Goal: Task Accomplishment & Management: Complete application form

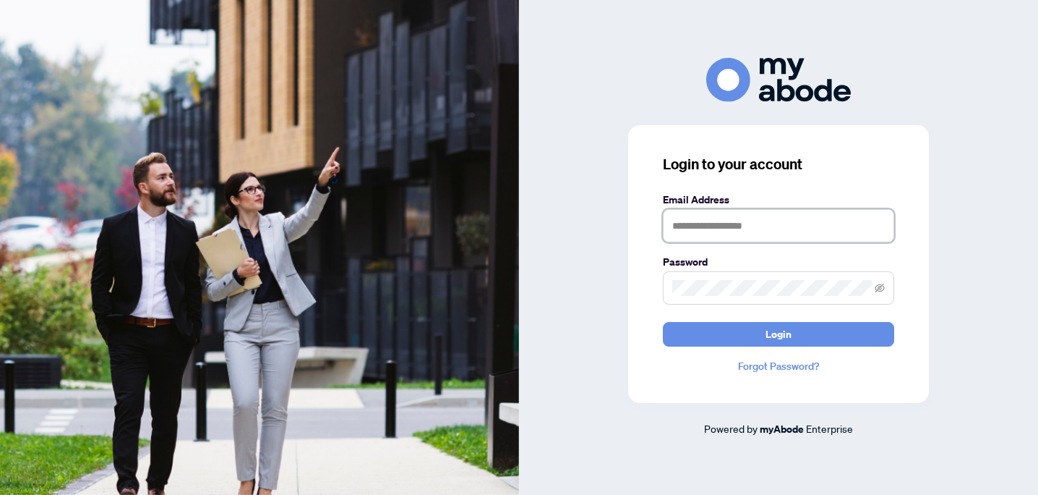
click at [716, 216] on input "text" at bounding box center [778, 225] width 231 height 33
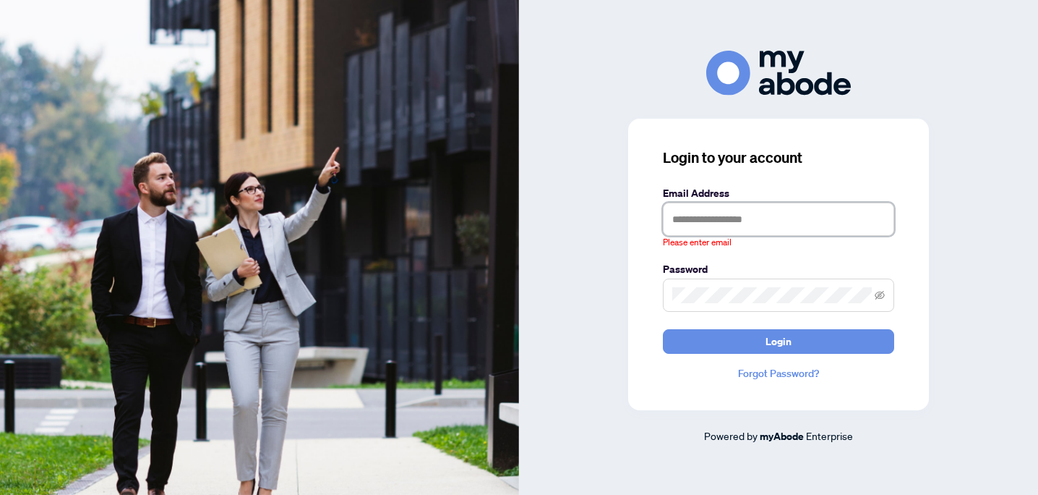
type input "**********"
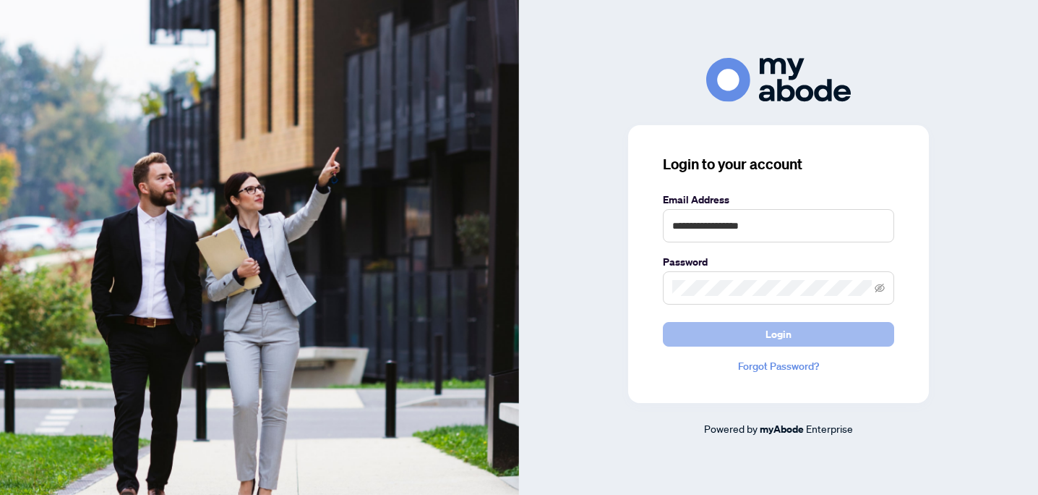
click at [758, 345] on button "Login" at bounding box center [778, 334] width 231 height 25
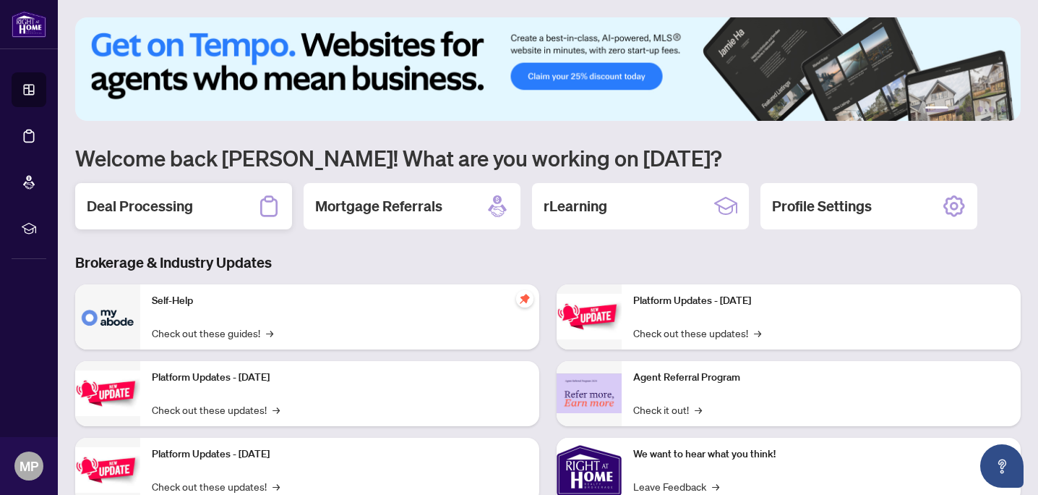
click at [154, 196] on h2 "Deal Processing" at bounding box center [140, 206] width 106 height 20
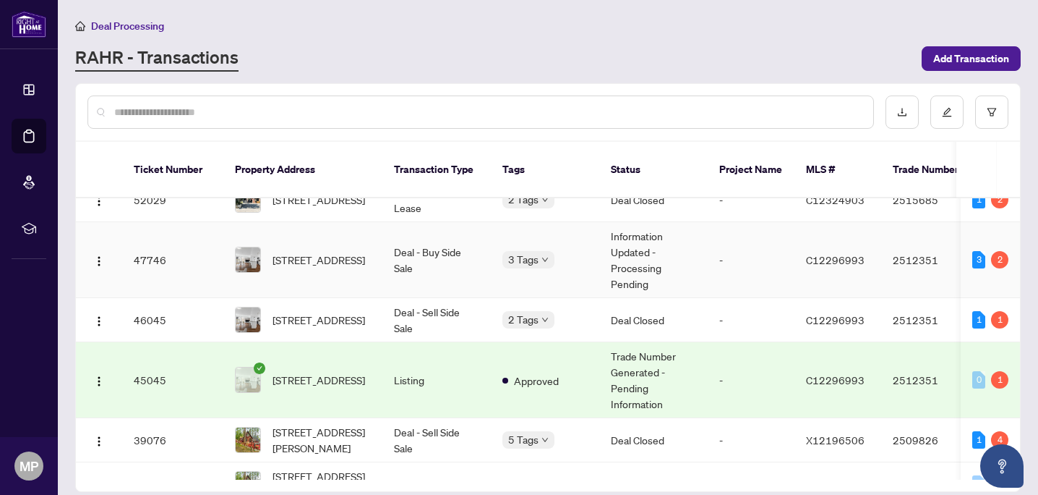
scroll to position [23, 0]
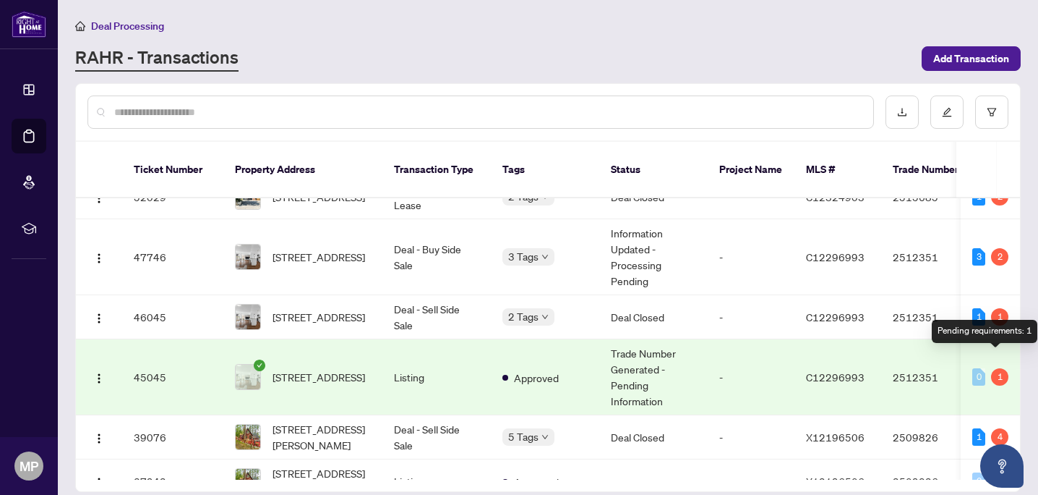
click at [999, 368] on div "1" at bounding box center [999, 376] width 17 height 17
click at [738, 375] on td "-" at bounding box center [751, 377] width 87 height 76
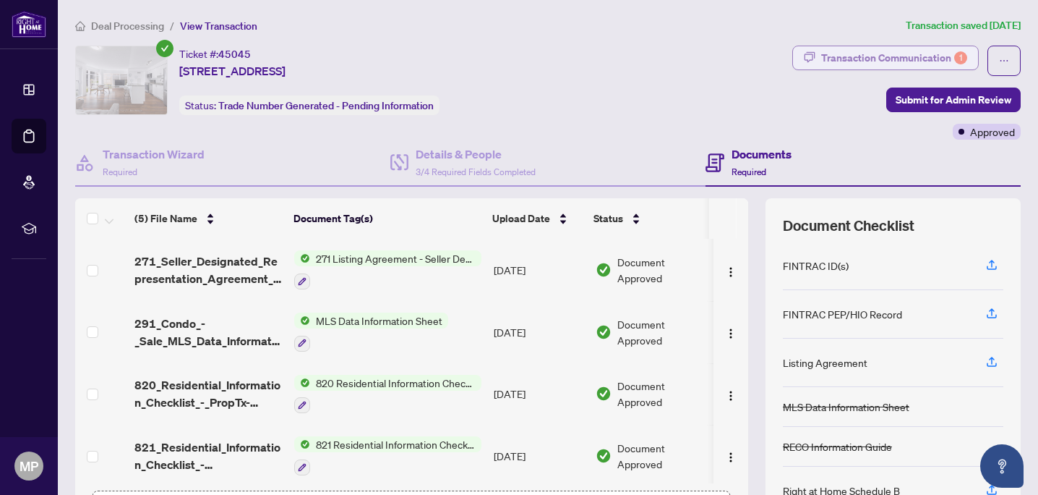
click at [915, 59] on div "Transaction Communication 1" at bounding box center [894, 57] width 146 height 23
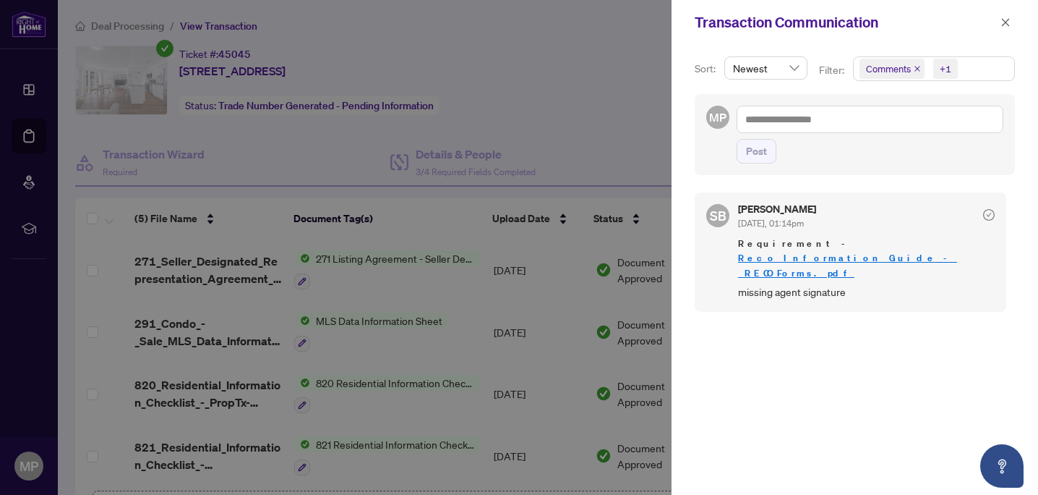
click at [549, 139] on div at bounding box center [519, 247] width 1038 height 495
click at [877, 252] on link "Reco_Information_Guide_-_RECO_Forms.pdf" at bounding box center [847, 265] width 219 height 27
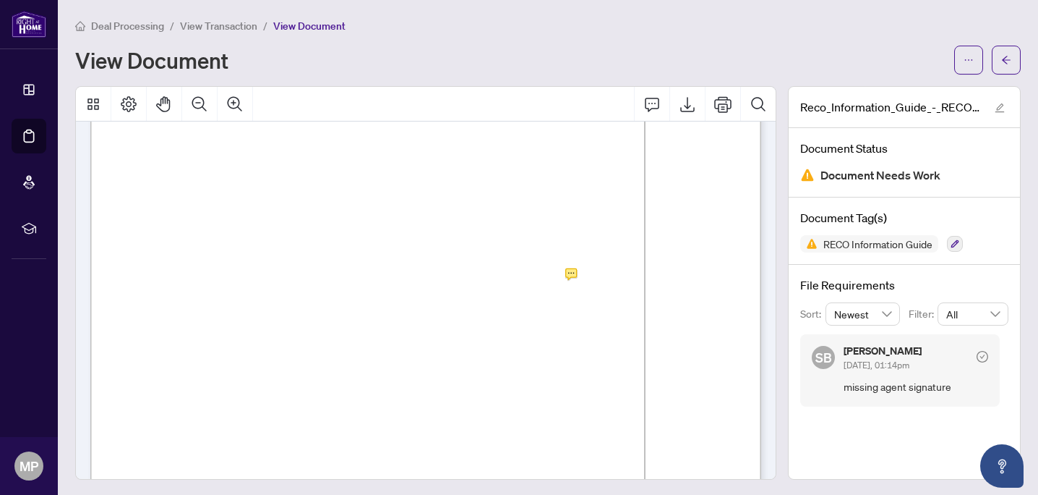
scroll to position [10761, 0]
click at [213, 25] on span "View Transaction" at bounding box center [218, 26] width 77 height 13
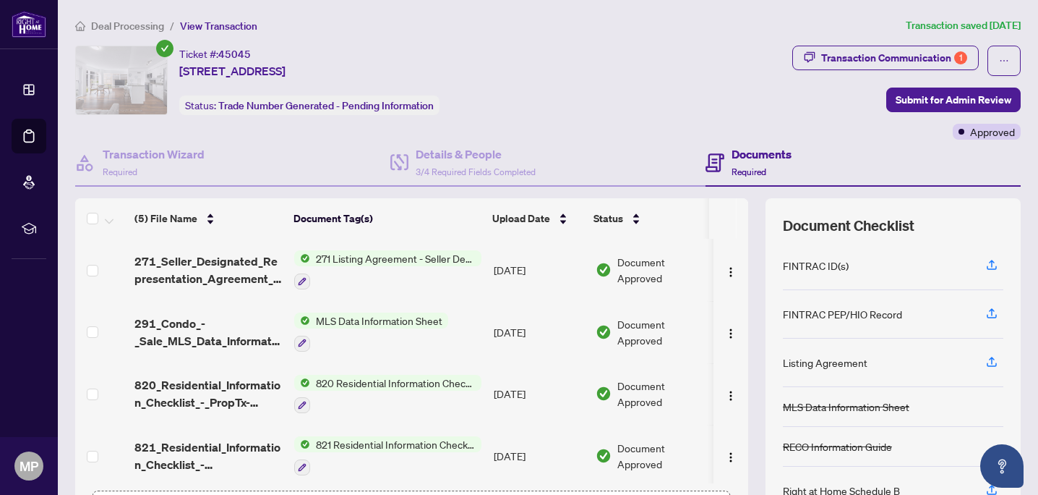
click at [149, 30] on span "Deal Processing" at bounding box center [127, 26] width 73 height 13
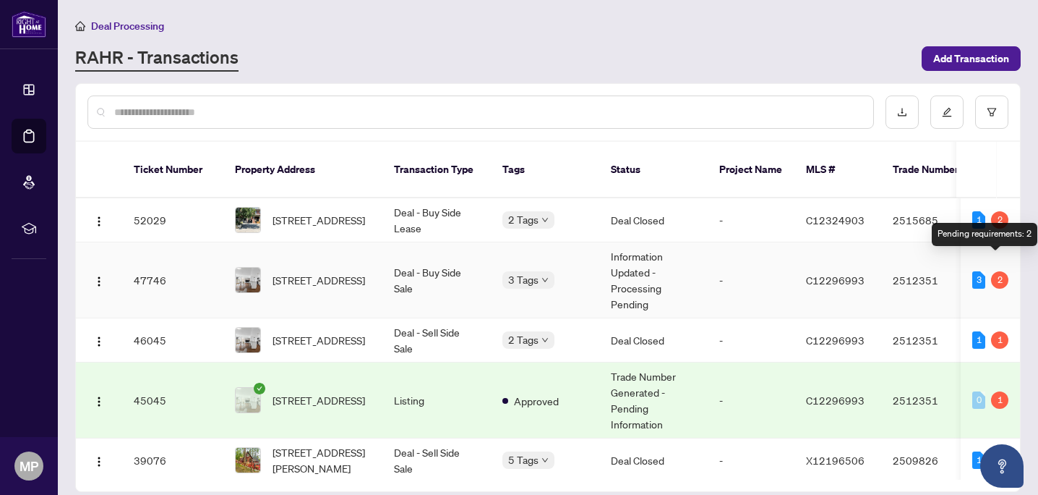
click at [992, 271] on div "2" at bounding box center [999, 279] width 17 height 17
click at [779, 264] on td "-" at bounding box center [751, 280] width 87 height 76
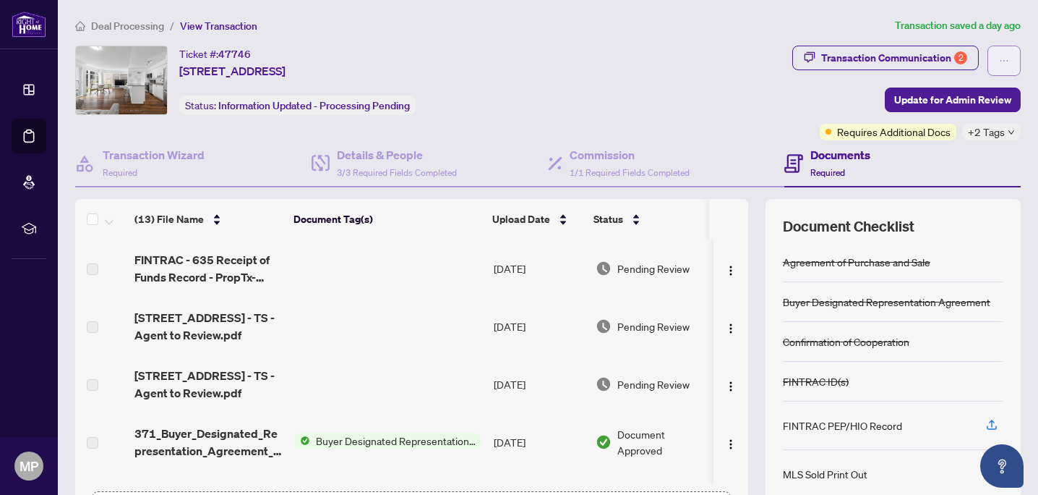
click at [1007, 57] on icon "ellipsis" at bounding box center [1004, 61] width 10 height 10
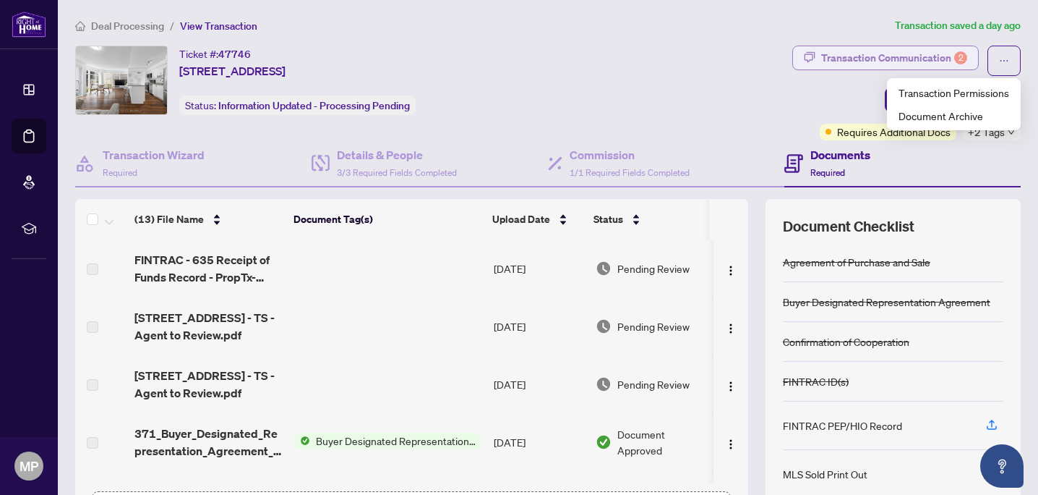
click at [915, 57] on div "Transaction Communication 2" at bounding box center [894, 57] width 146 height 23
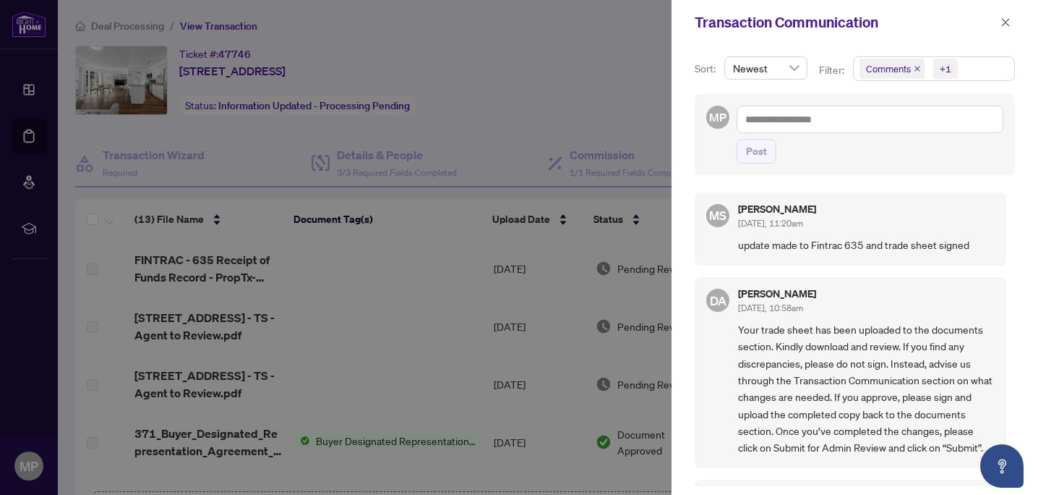
click at [560, 100] on div at bounding box center [519, 247] width 1038 height 495
click at [1004, 23] on icon "close" at bounding box center [1006, 22] width 8 height 8
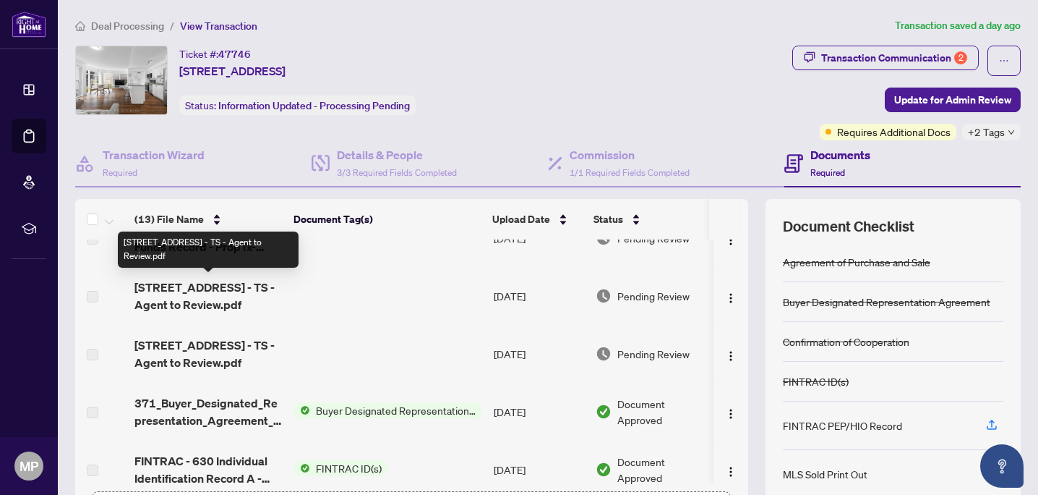
scroll to position [31, 0]
click at [219, 296] on span "2191 Yonge St 405 - TS - Agent to Review.pdf" at bounding box center [208, 295] width 148 height 35
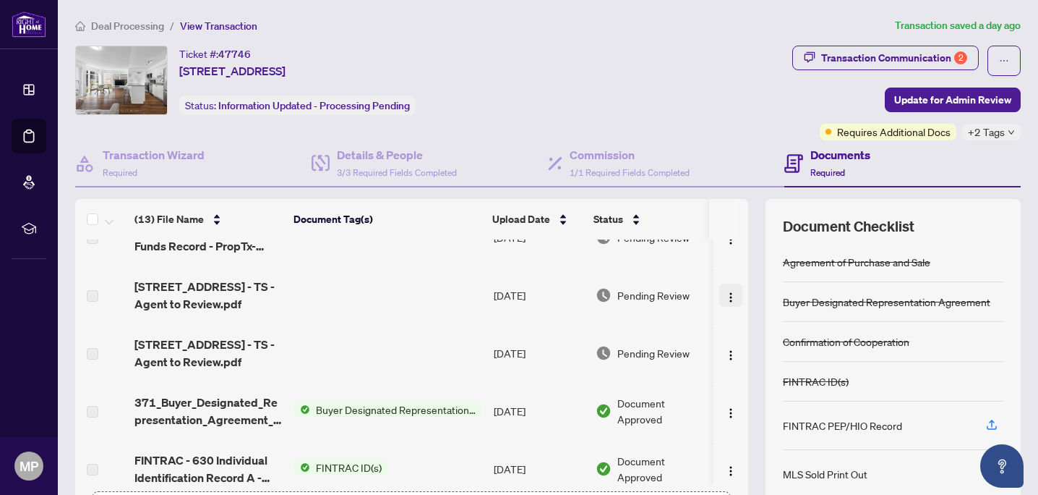
click at [725, 295] on img "button" at bounding box center [731, 297] width 12 height 12
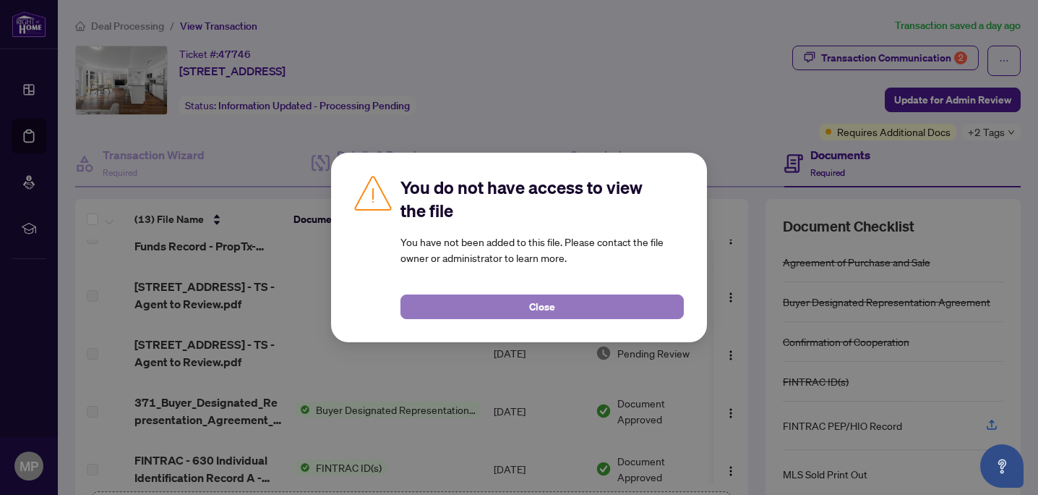
click at [634, 302] on button "Close" at bounding box center [542, 306] width 283 height 25
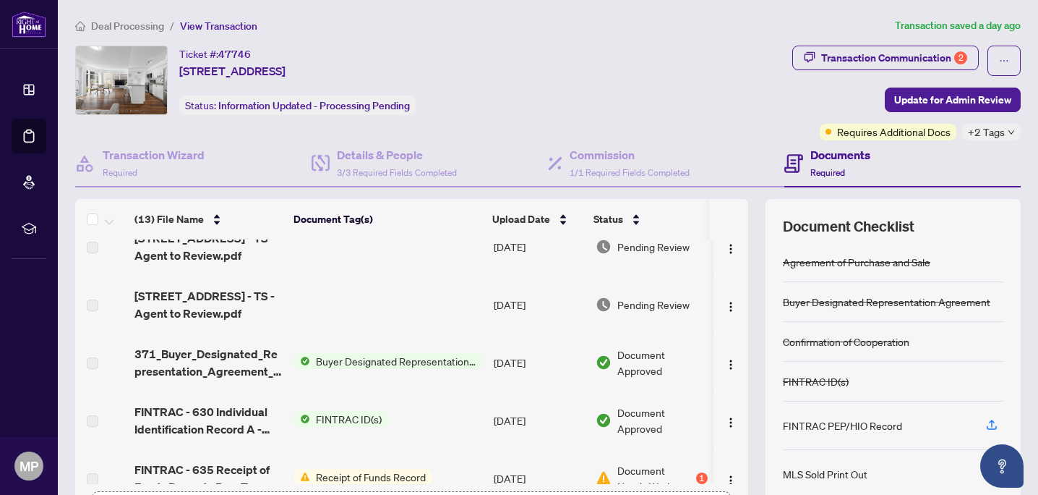
scroll to position [82, 0]
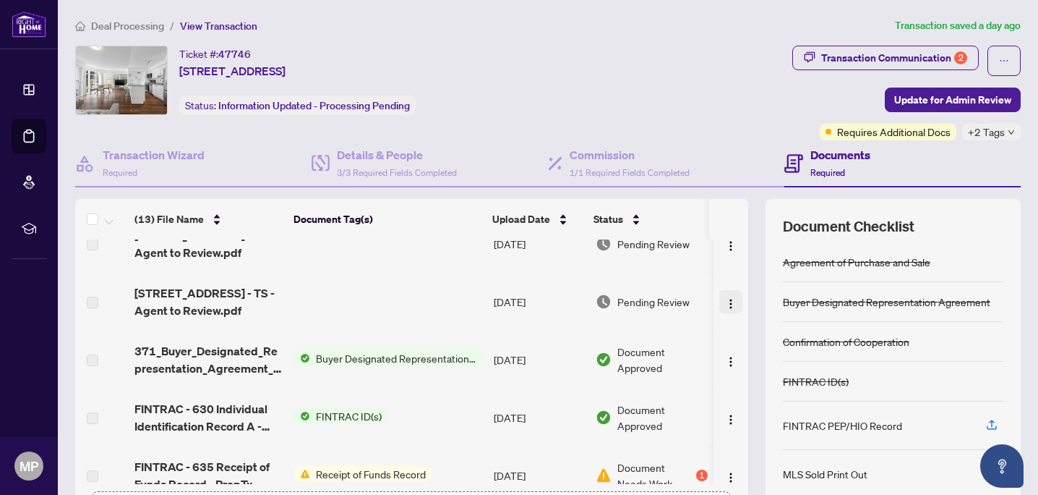
click at [725, 299] on img "button" at bounding box center [731, 304] width 12 height 12
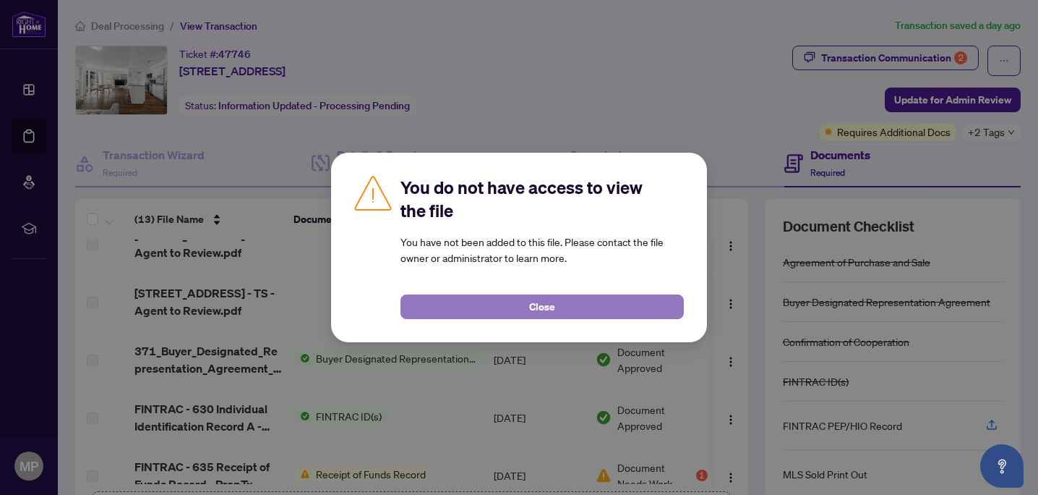
click at [603, 304] on button "Close" at bounding box center [542, 306] width 283 height 25
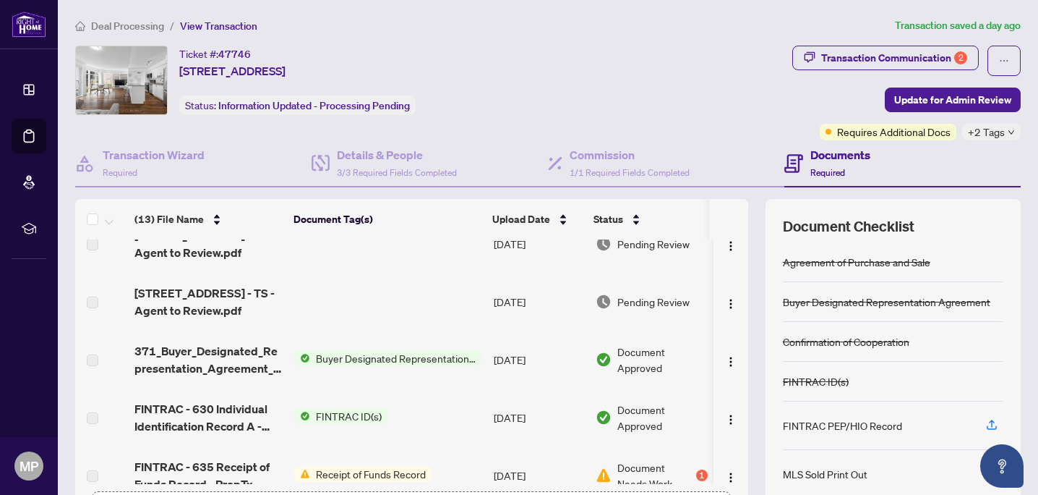
click at [187, 292] on span "2191 Yonge St 405 - TS - Agent to Review.pdf" at bounding box center [208, 301] width 148 height 35
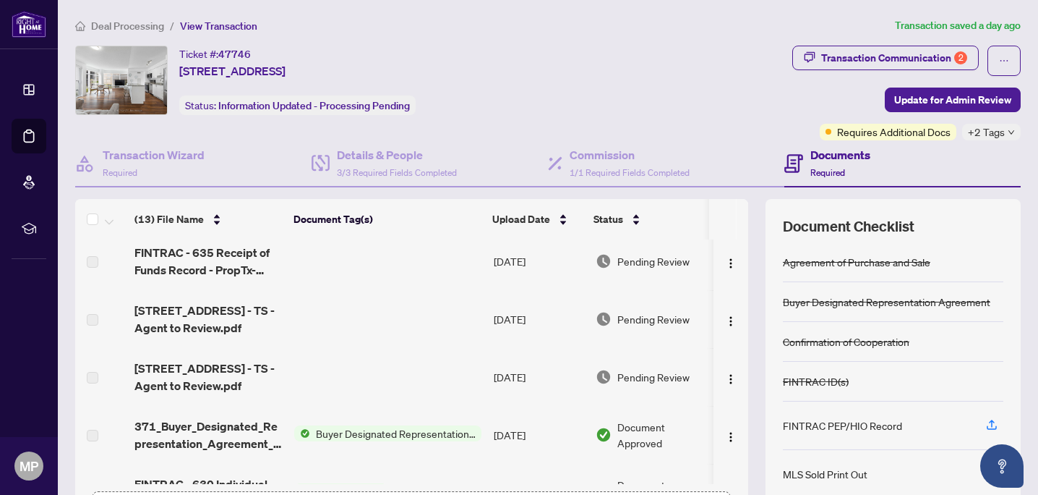
scroll to position [0, 0]
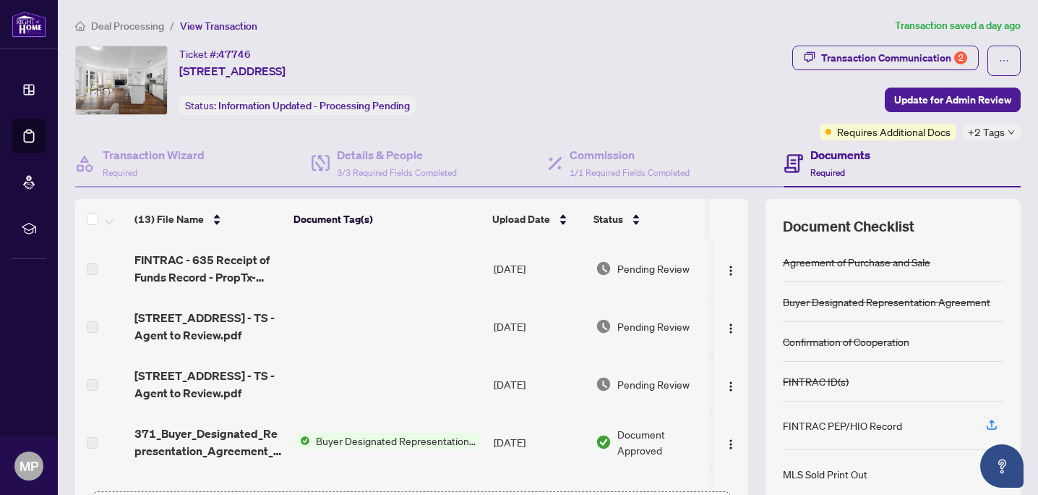
click at [205, 21] on span "View Transaction" at bounding box center [218, 26] width 77 height 13
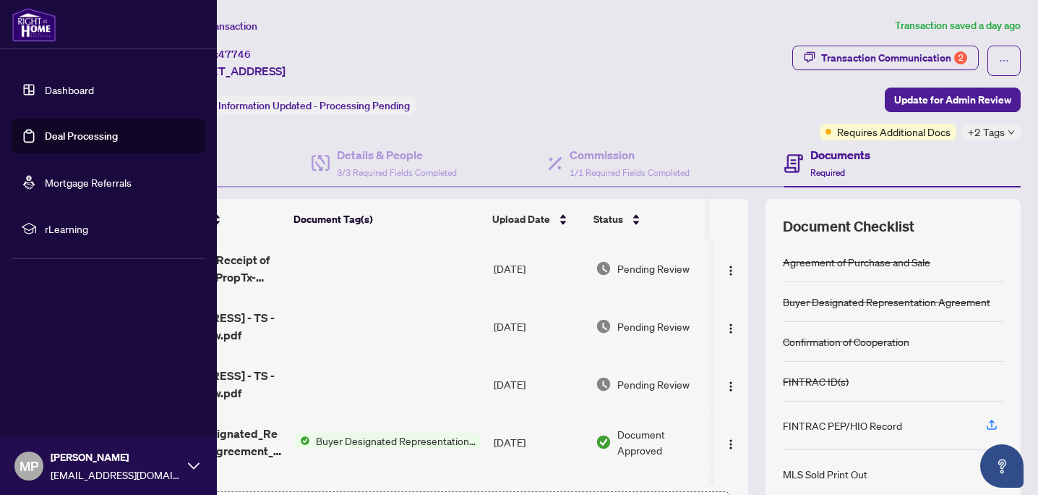
click at [55, 134] on link "Deal Processing" at bounding box center [81, 135] width 73 height 13
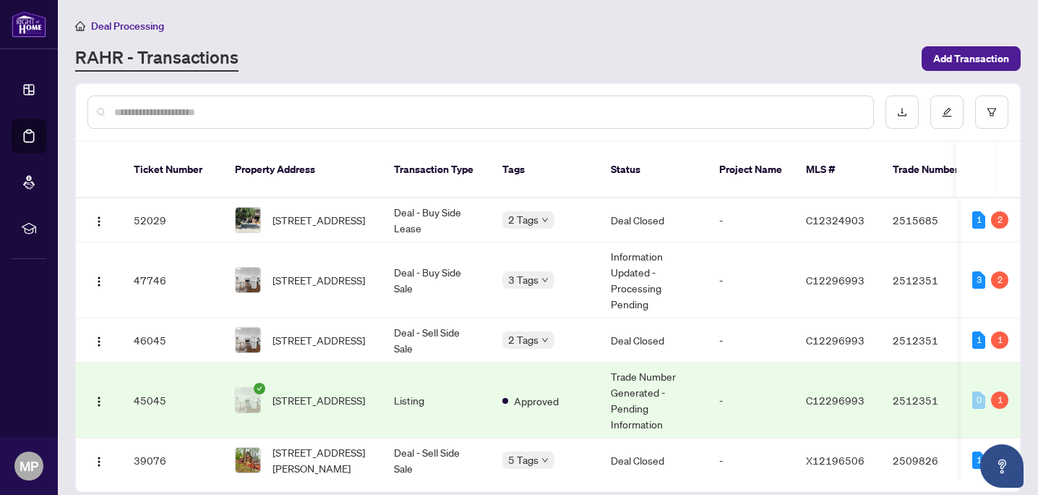
click at [452, 82] on main "Deal Processing RAHR - Transactions Add Transaction Ticket Number Property Addr…" at bounding box center [548, 247] width 980 height 495
click at [442, 318] on td "Deal - Sell Side Sale" at bounding box center [437, 340] width 108 height 44
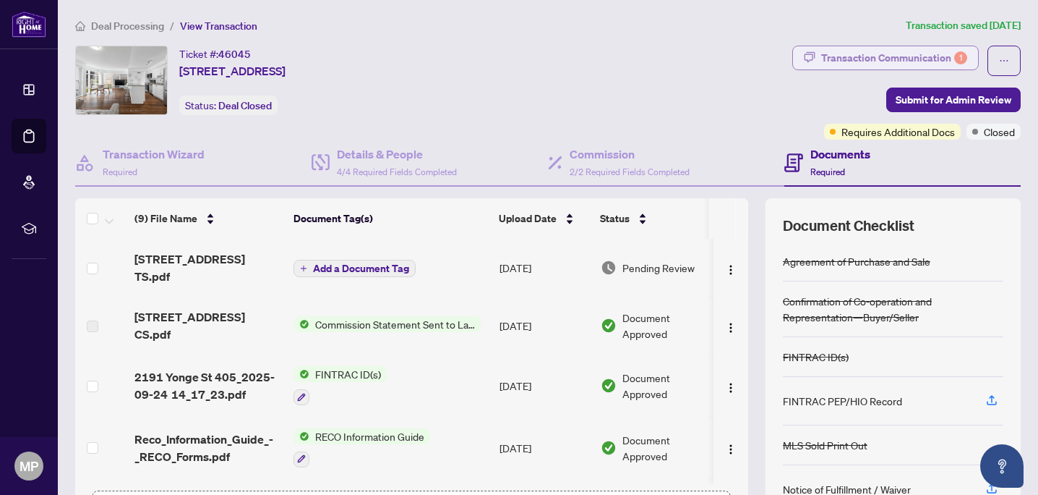
click at [943, 54] on div "Transaction Communication 1" at bounding box center [894, 57] width 146 height 23
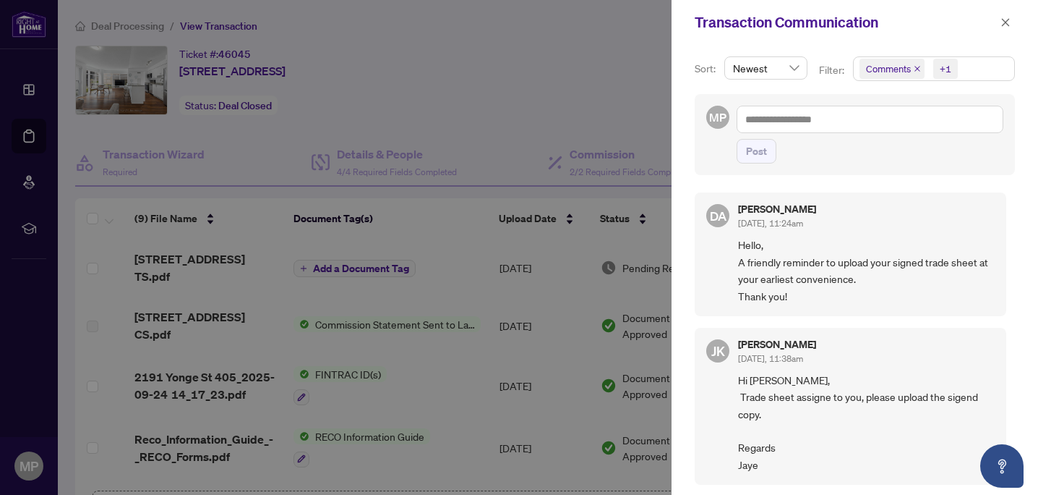
click at [496, 119] on div at bounding box center [519, 247] width 1038 height 495
click at [418, 255] on div at bounding box center [519, 247] width 1038 height 495
click at [1005, 22] on icon "close" at bounding box center [1006, 22] width 8 height 8
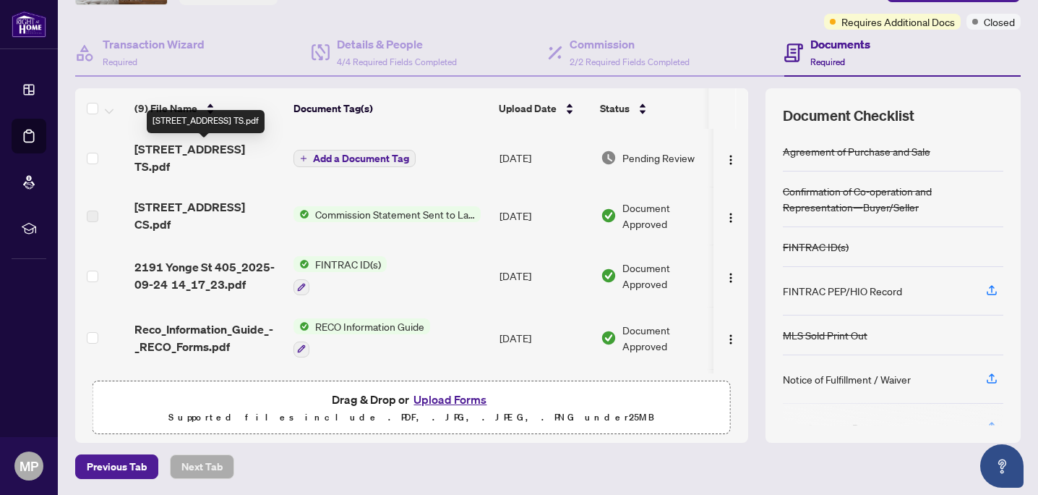
click at [236, 148] on span "405-2191 Yonge St TS.pdf" at bounding box center [208, 157] width 148 height 35
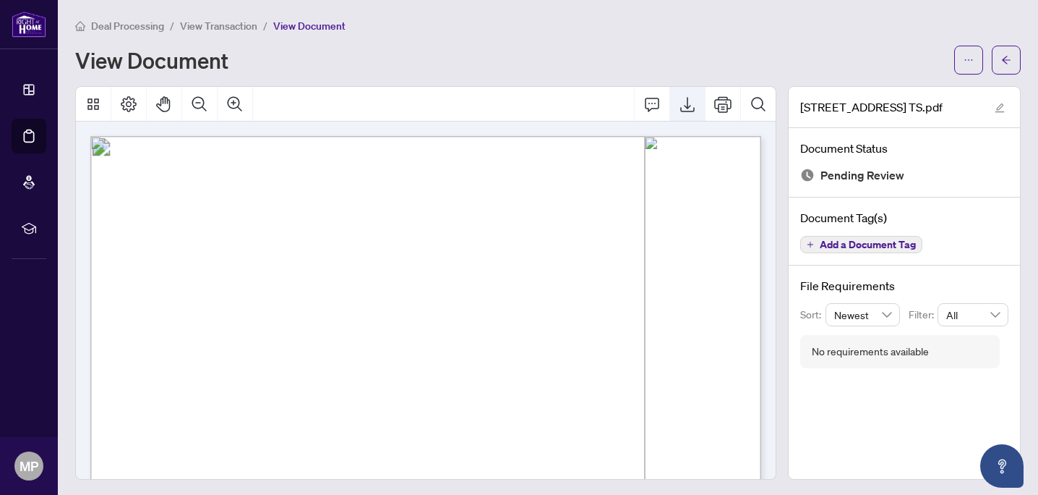
click at [696, 108] on icon "Export" at bounding box center [687, 103] width 17 height 17
click at [233, 27] on span "View Transaction" at bounding box center [218, 26] width 77 height 13
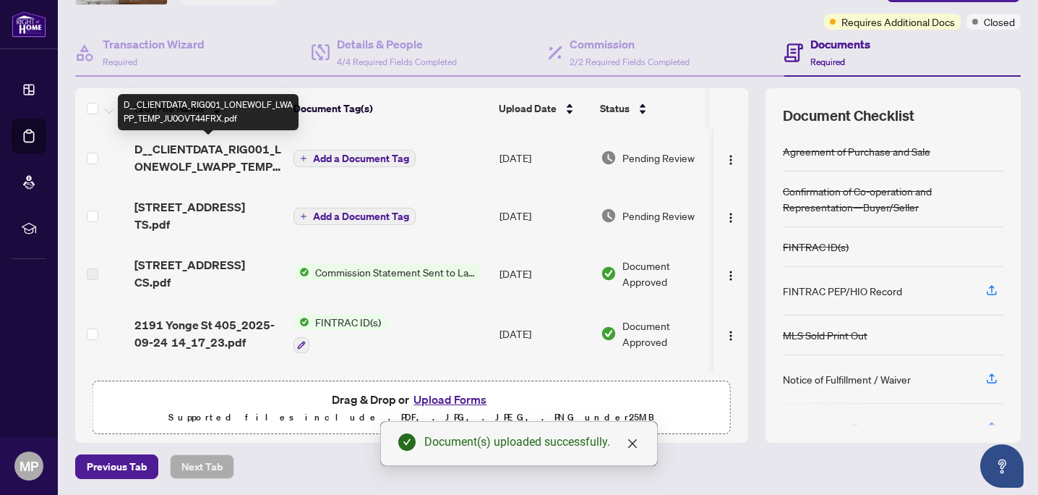
click at [202, 160] on span "D__CLIENTDATA_RIG001_LONEWOLF_LWAPP_TEMP_JU0OVT44FRX.pdf" at bounding box center [208, 157] width 148 height 35
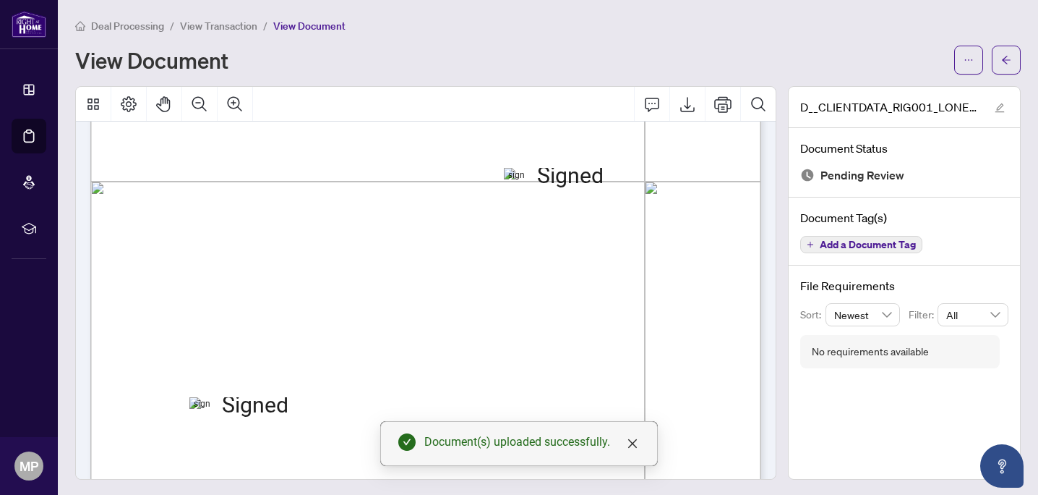
scroll to position [540, 0]
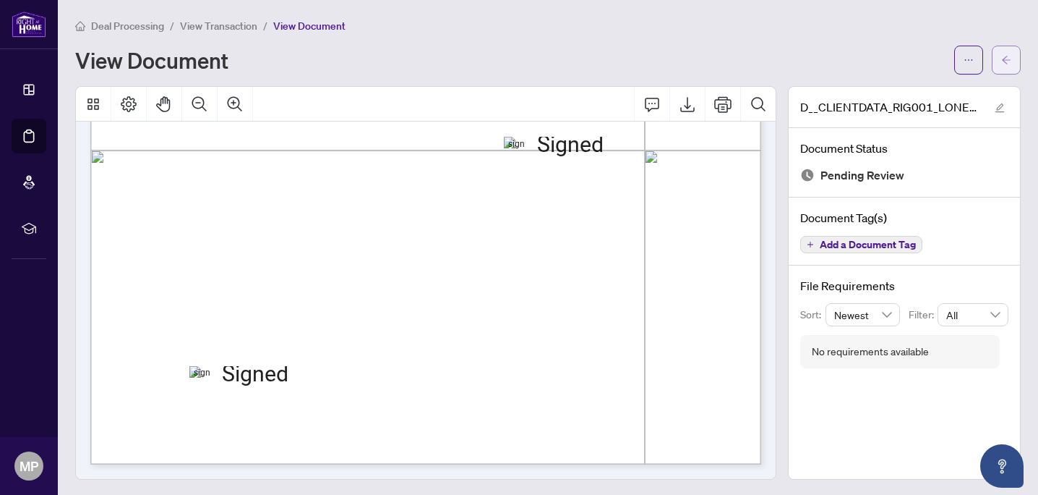
click at [1007, 70] on span "button" at bounding box center [1006, 59] width 10 height 23
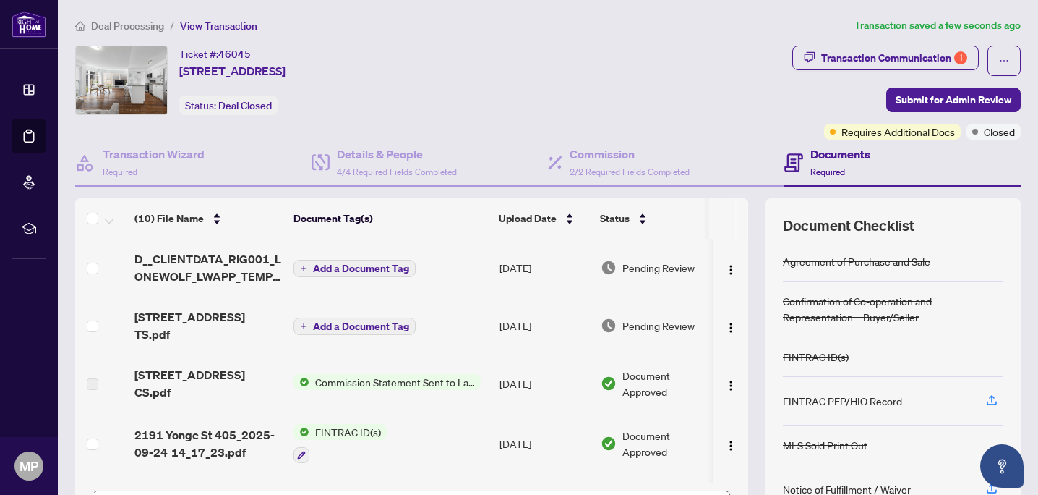
click at [355, 270] on span "Add a Document Tag" at bounding box center [361, 268] width 96 height 10
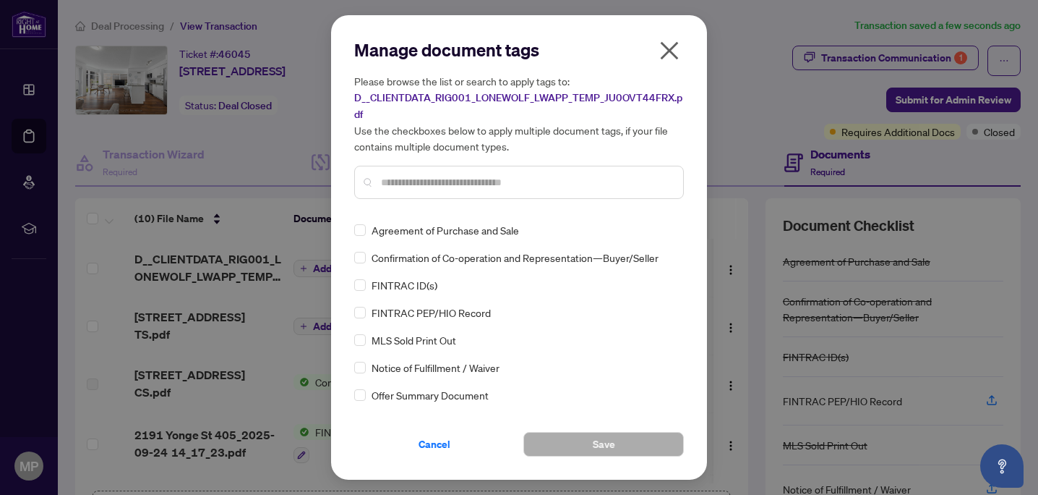
click at [450, 180] on input "text" at bounding box center [526, 182] width 291 height 16
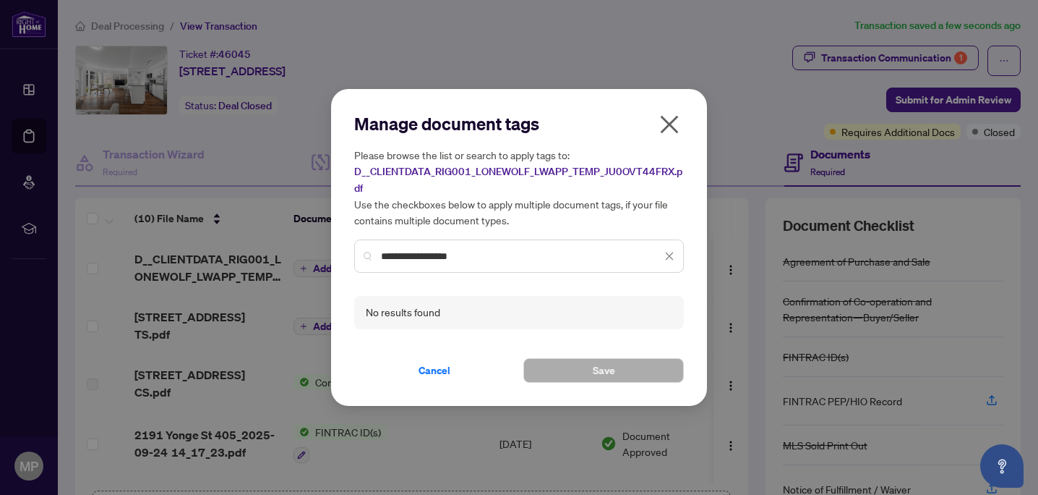
click at [396, 260] on input "**********" at bounding box center [521, 256] width 281 height 16
drag, startPoint x: 409, startPoint y: 255, endPoint x: 356, endPoint y: 255, distance: 52.8
click at [356, 255] on div "**********" at bounding box center [519, 255] width 330 height 33
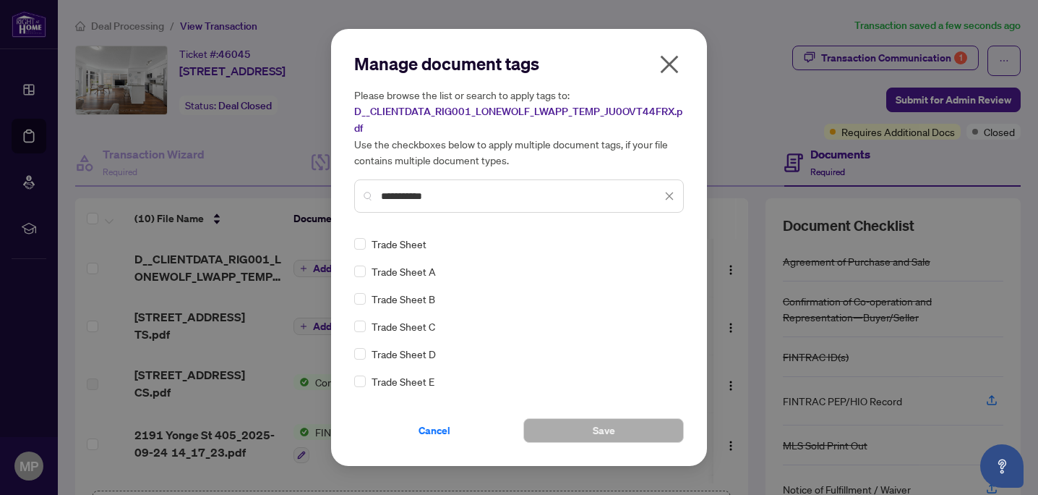
type input "**********"
click at [378, 249] on span "Trade Sheet" at bounding box center [399, 244] width 55 height 16
click at [367, 244] on div "Trade Sheet" at bounding box center [514, 244] width 321 height 16
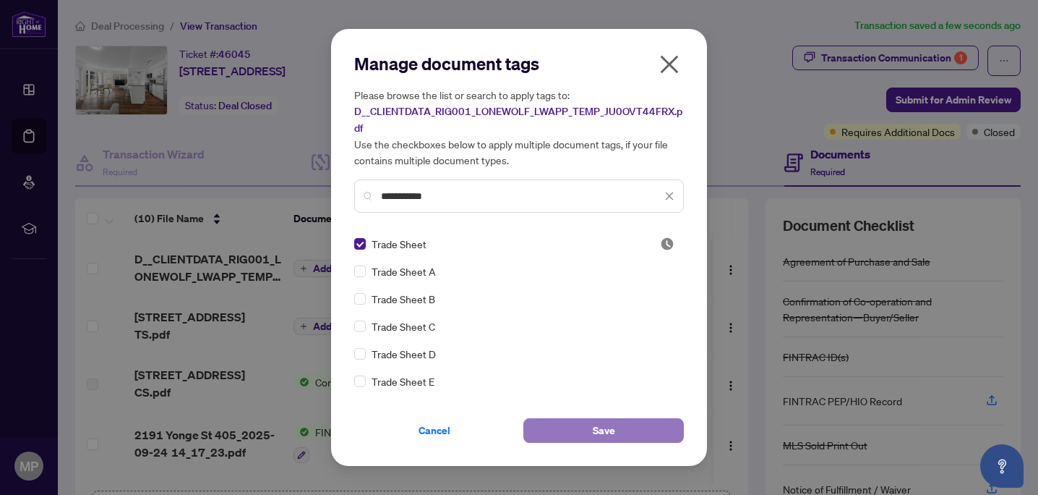
click at [626, 419] on button "Save" at bounding box center [604, 430] width 161 height 25
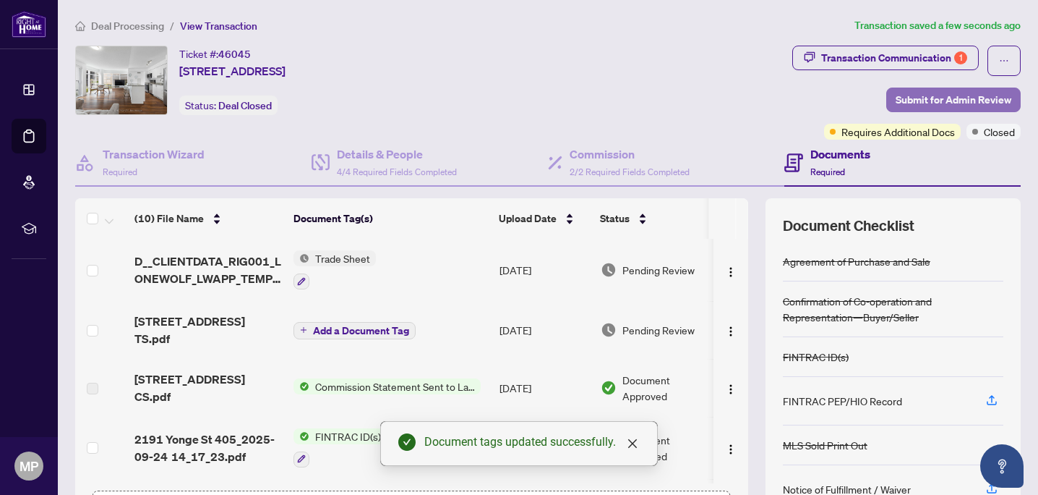
click at [926, 101] on span "Submit for Admin Review" at bounding box center [954, 99] width 116 height 23
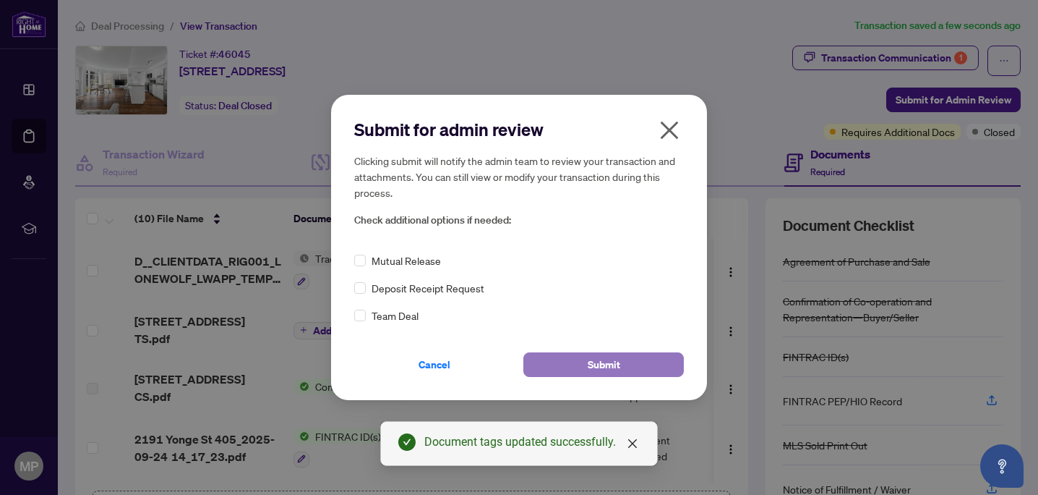
click at [580, 361] on button "Submit" at bounding box center [604, 364] width 161 height 25
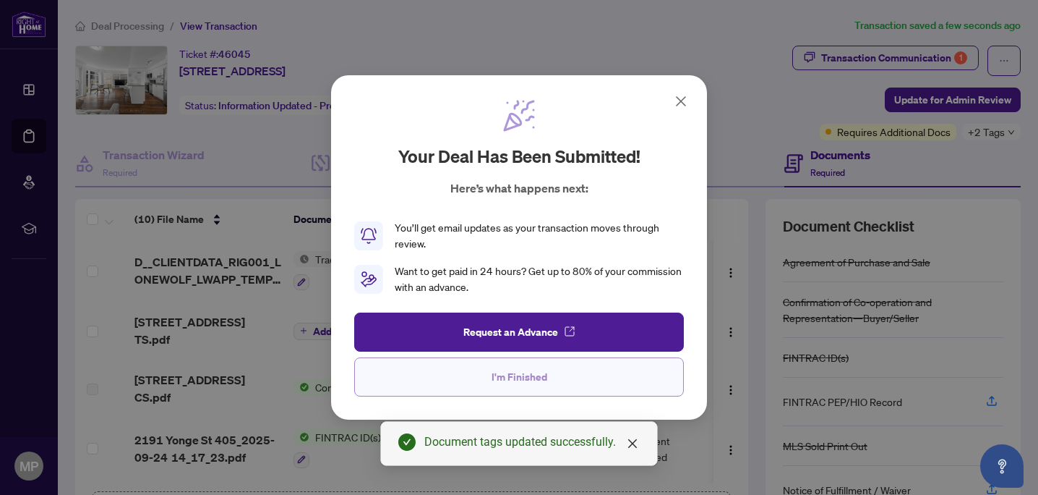
click at [527, 369] on span "I'm Finished" at bounding box center [520, 376] width 56 height 23
